Goal: Information Seeking & Learning: Learn about a topic

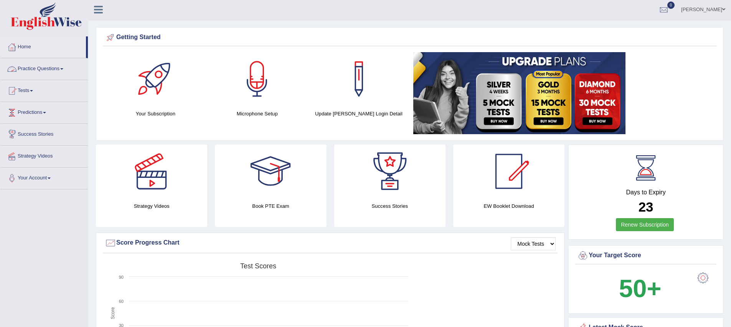
click at [23, 63] on link "Practice Questions" at bounding box center [43, 67] width 87 height 19
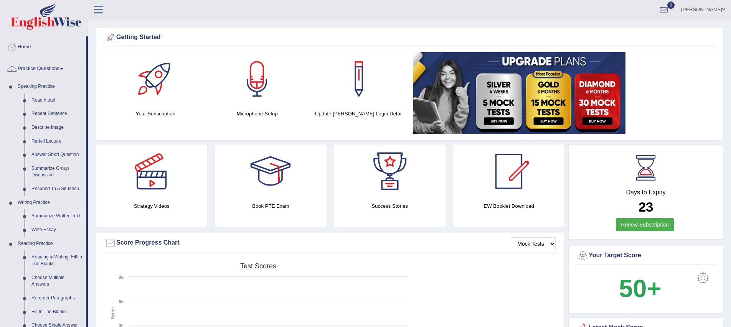
click at [47, 216] on link "Summarize Written Text" at bounding box center [57, 216] width 58 height 14
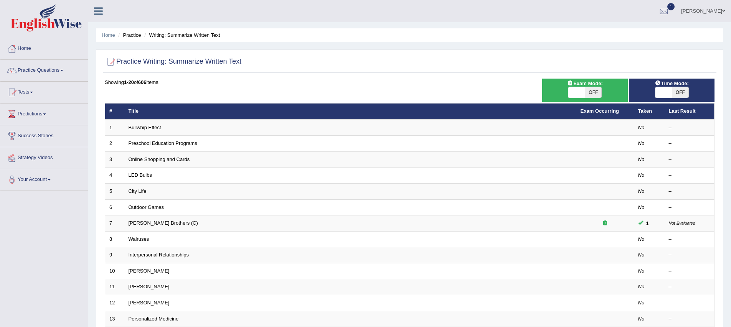
click at [573, 89] on span at bounding box center [576, 92] width 16 height 11
checkbox input "true"
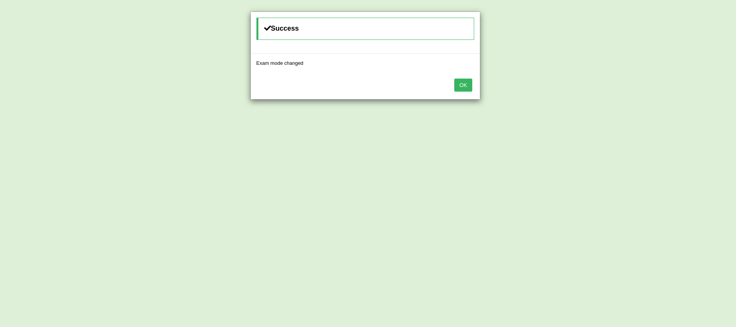
click at [467, 84] on button "OK" at bounding box center [463, 85] width 18 height 13
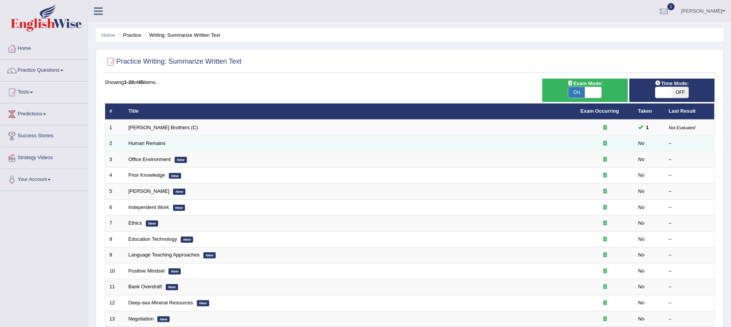
click at [234, 142] on td "Human Remains" at bounding box center [350, 144] width 452 height 16
click at [607, 142] on div at bounding box center [604, 143] width 49 height 7
click at [605, 145] on icon at bounding box center [605, 143] width 4 height 5
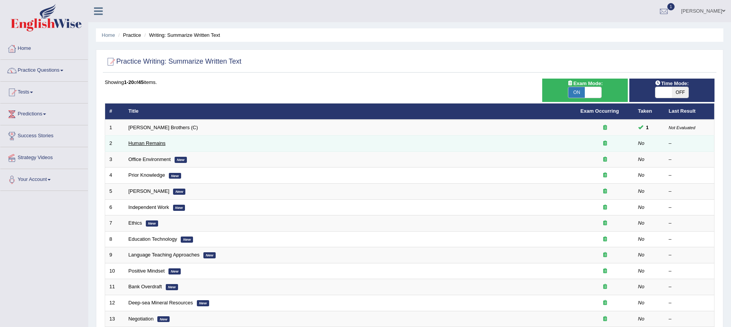
click at [144, 143] on link "Human Remains" at bounding box center [146, 143] width 37 height 6
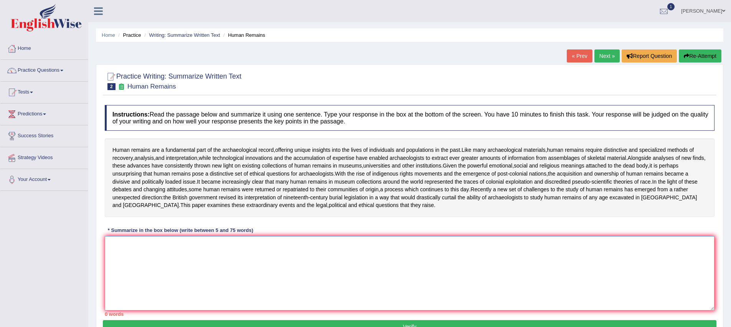
click at [142, 270] on textarea at bounding box center [409, 273] width 609 height 74
click at [181, 274] on textarea at bounding box center [409, 273] width 609 height 74
type textarea "h"
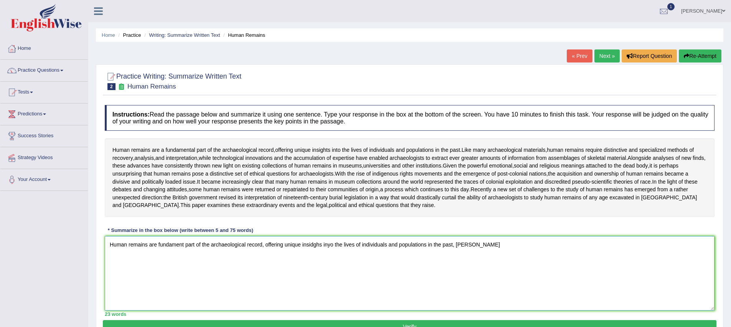
scroll to position [76, 0]
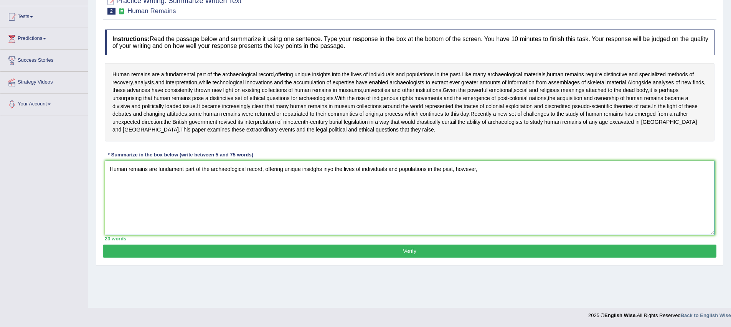
type textarea "Human remains are fundament part of the archaeological record, offering unique …"
